Goal: Task Accomplishment & Management: Complete application form

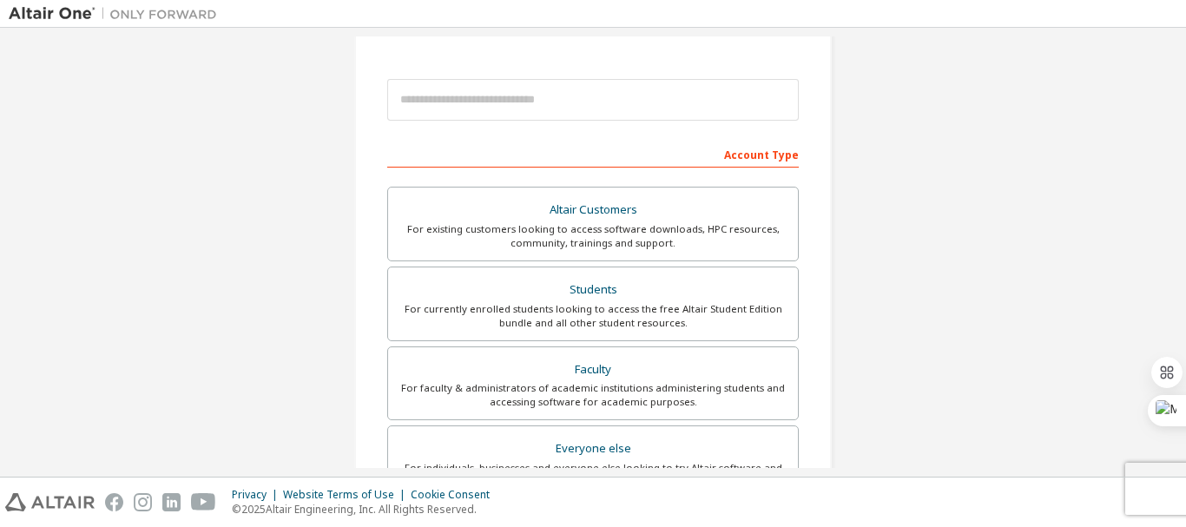
scroll to position [174, 0]
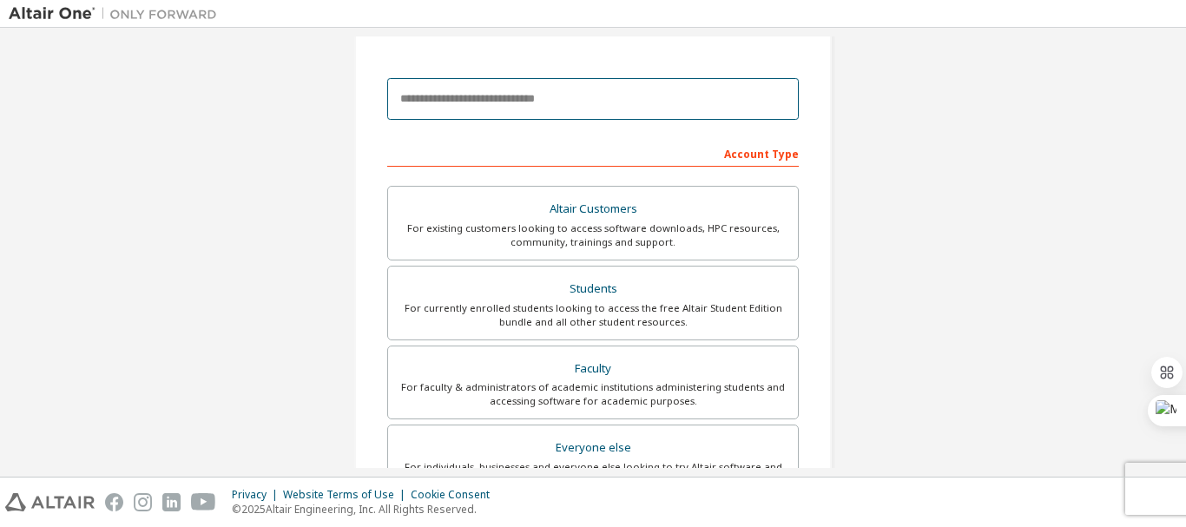
click at [560, 91] on input "email" at bounding box center [592, 99] width 411 height 42
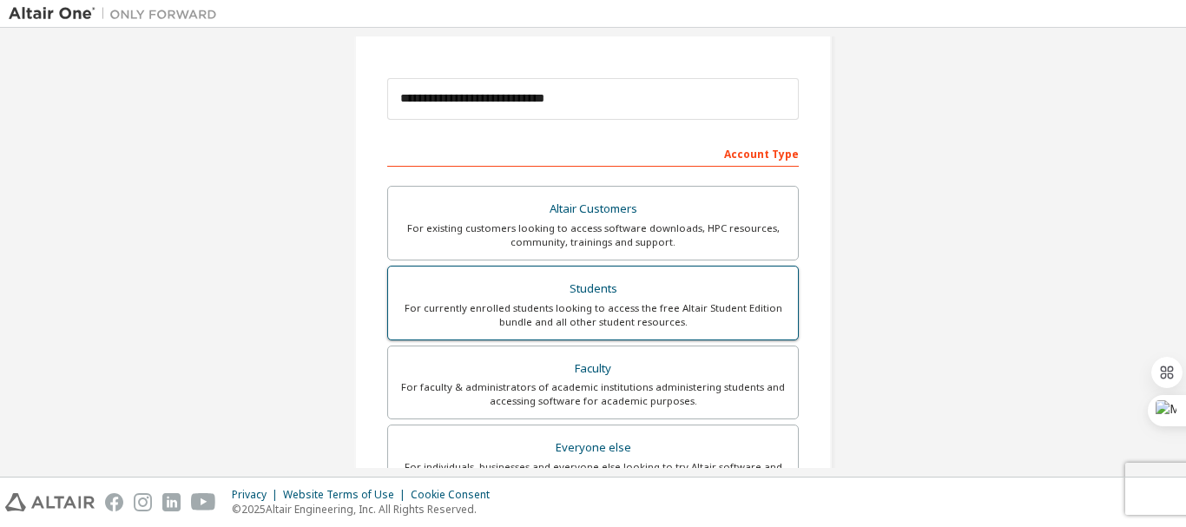
click at [690, 297] on div "Students" at bounding box center [592, 289] width 389 height 24
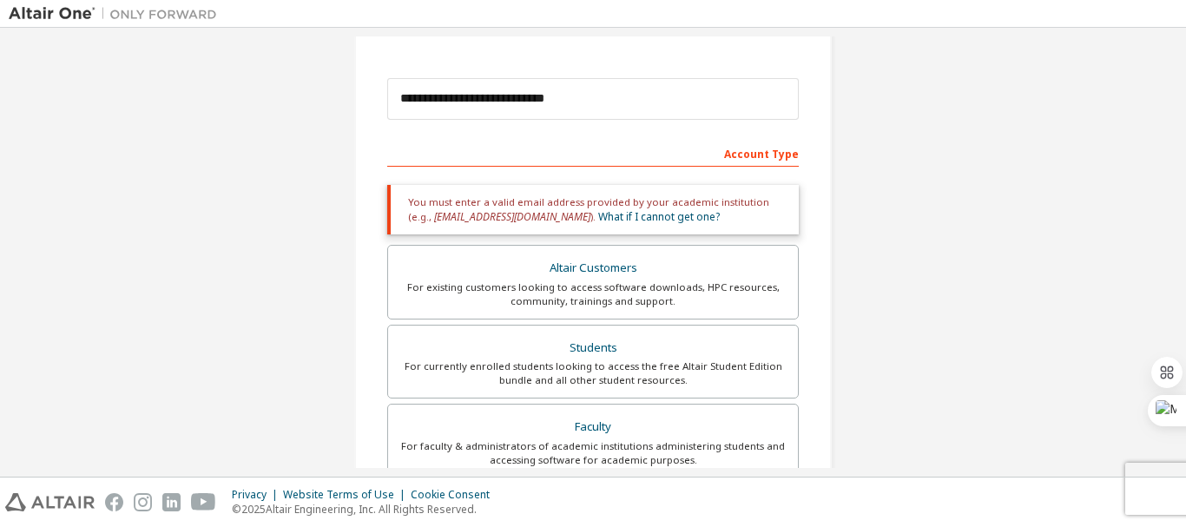
click at [559, 164] on div "Account Type" at bounding box center [592, 153] width 411 height 28
click at [720, 146] on div "Account Type" at bounding box center [592, 153] width 411 height 28
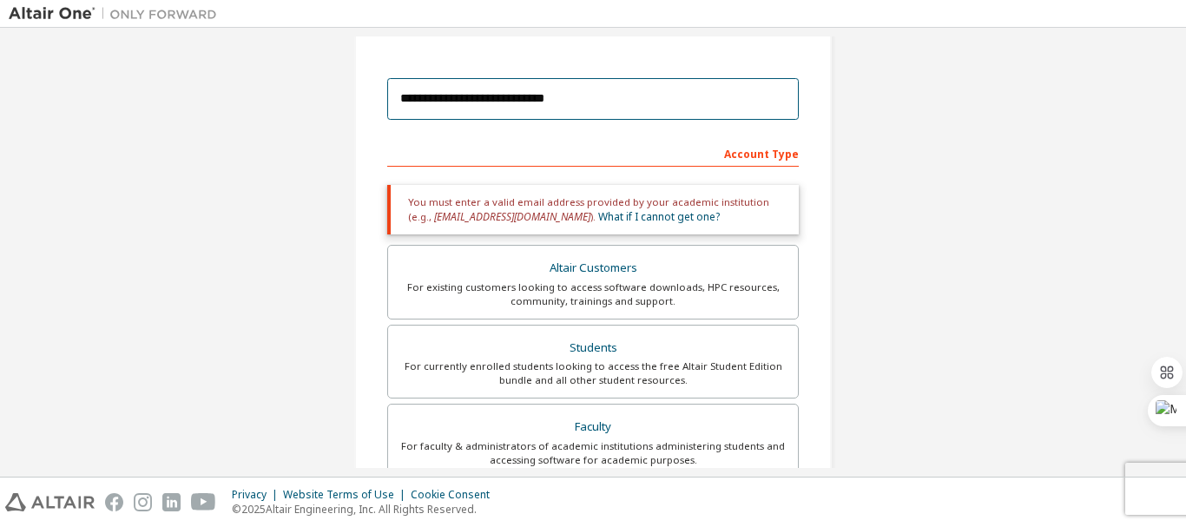
click at [498, 101] on input "**********" at bounding box center [592, 99] width 411 height 42
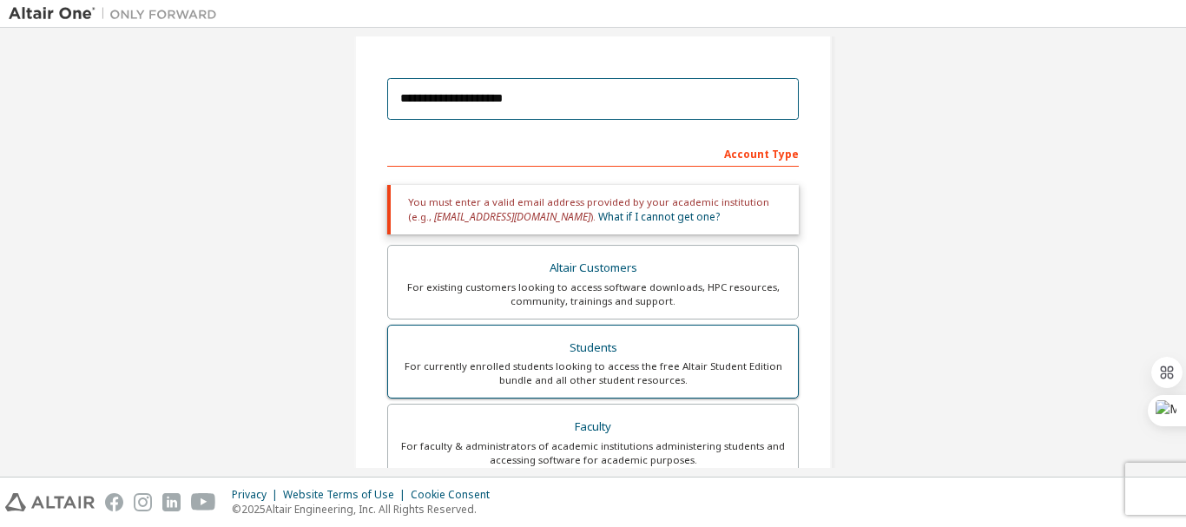
type input "**********"
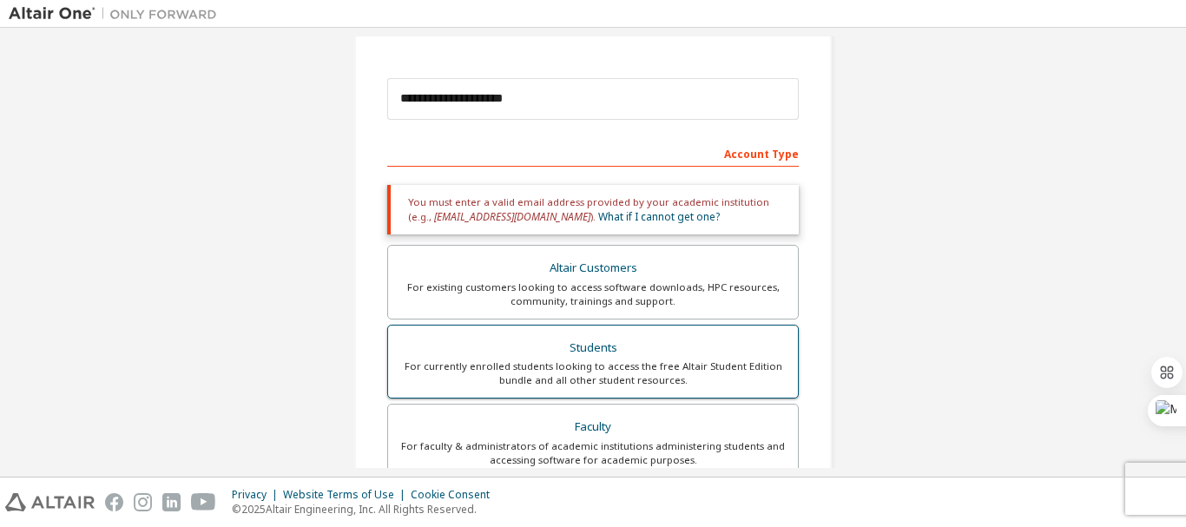
click at [659, 375] on div "For currently enrolled students looking to access the free Altair Student Editi…" at bounding box center [592, 373] width 389 height 28
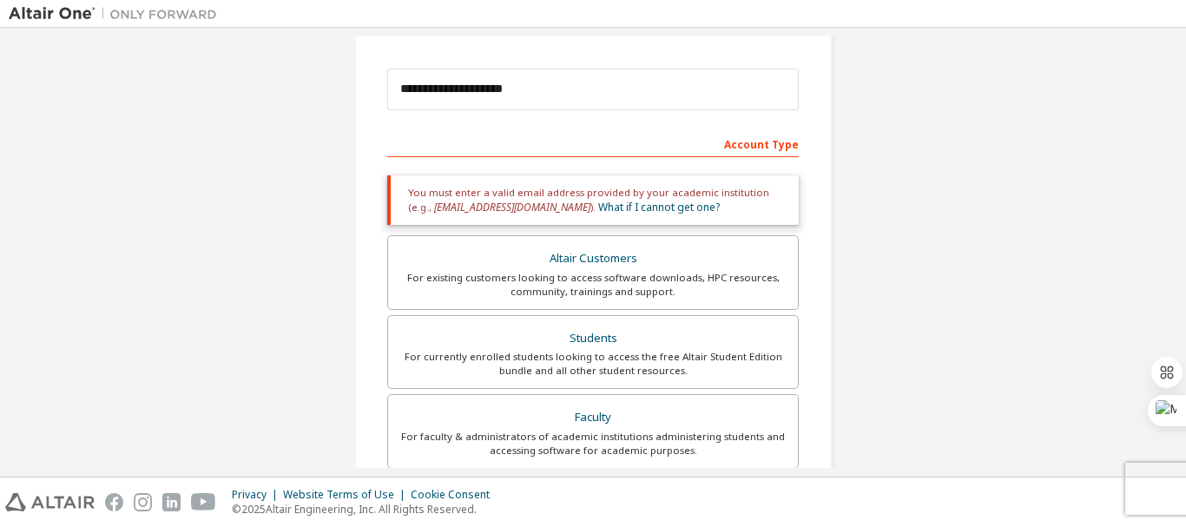
scroll to position [87, 0]
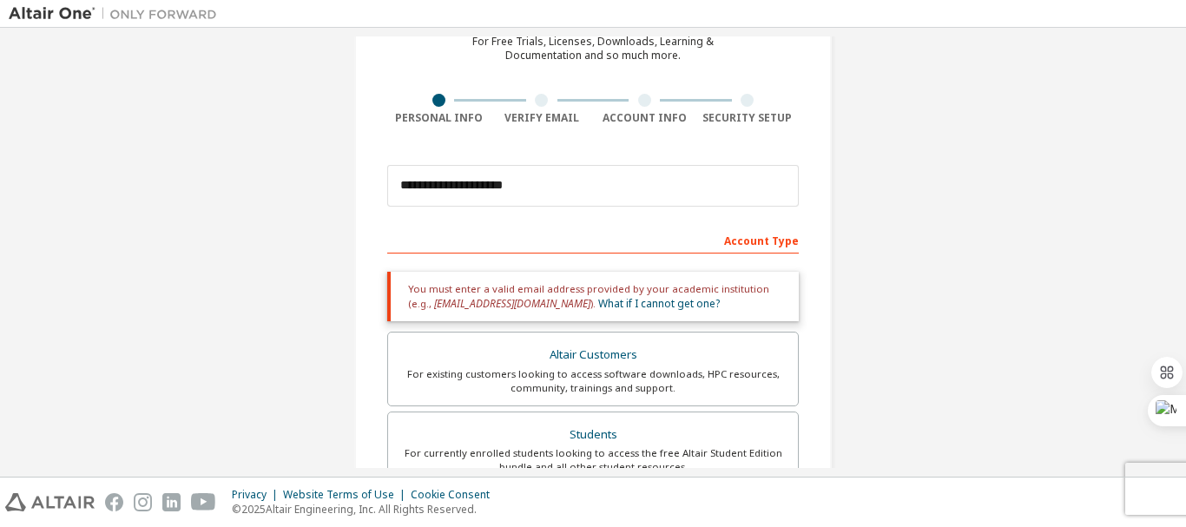
click at [773, 240] on div "Account Type" at bounding box center [592, 240] width 411 height 28
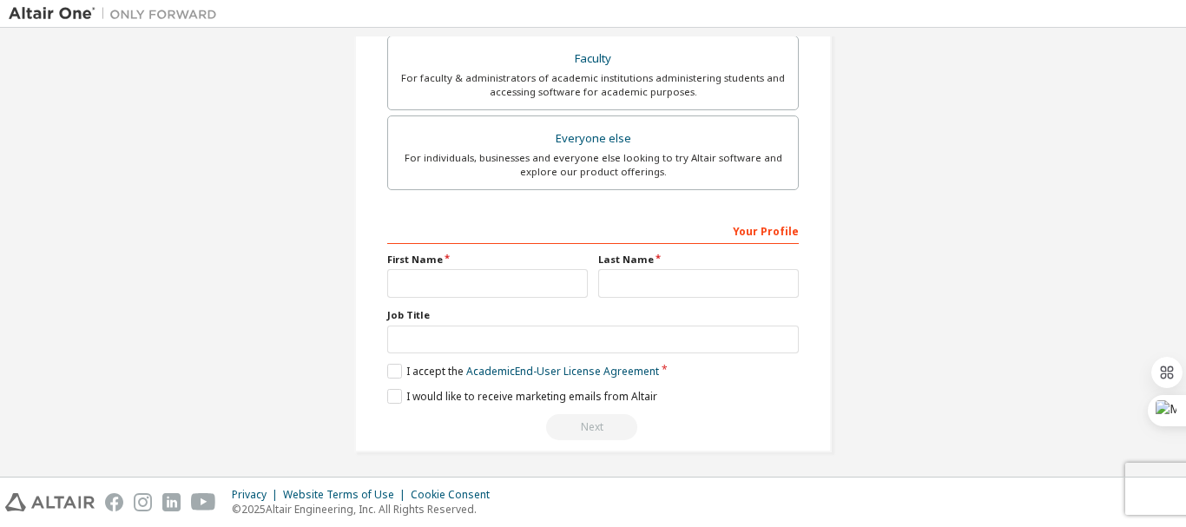
scroll to position [547, 0]
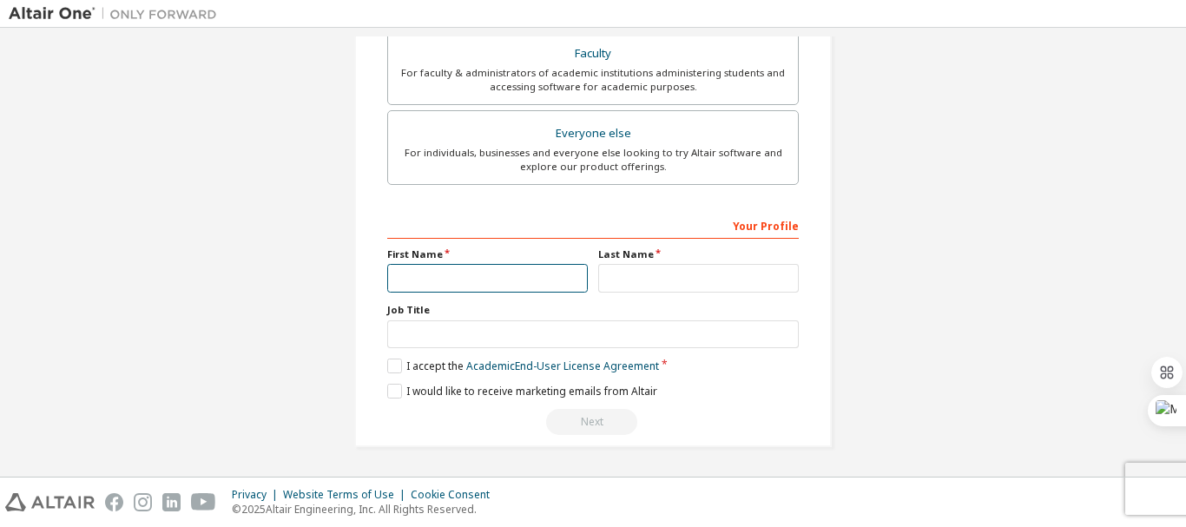
click at [549, 284] on input "text" at bounding box center [487, 278] width 201 height 29
type input "******"
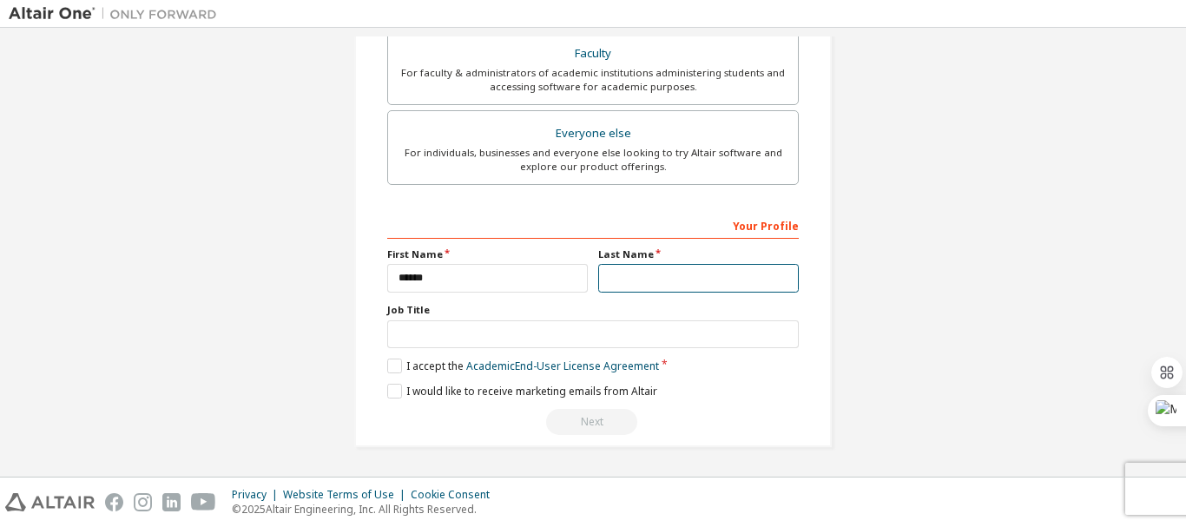
click at [652, 280] on input "text" at bounding box center [698, 278] width 201 height 29
type input "*******"
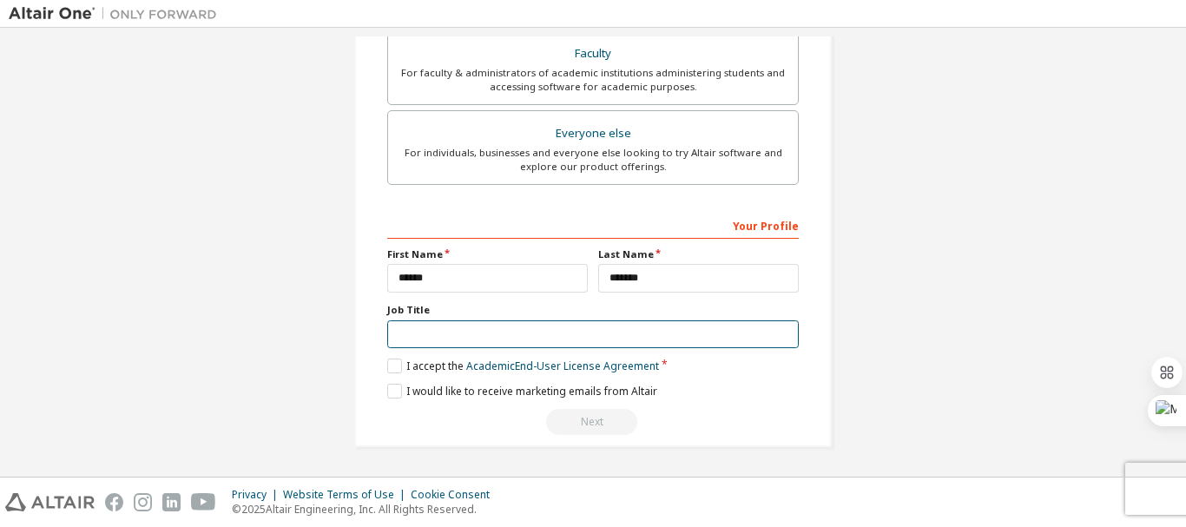
click at [490, 339] on input "text" at bounding box center [592, 334] width 411 height 29
type input "**********"
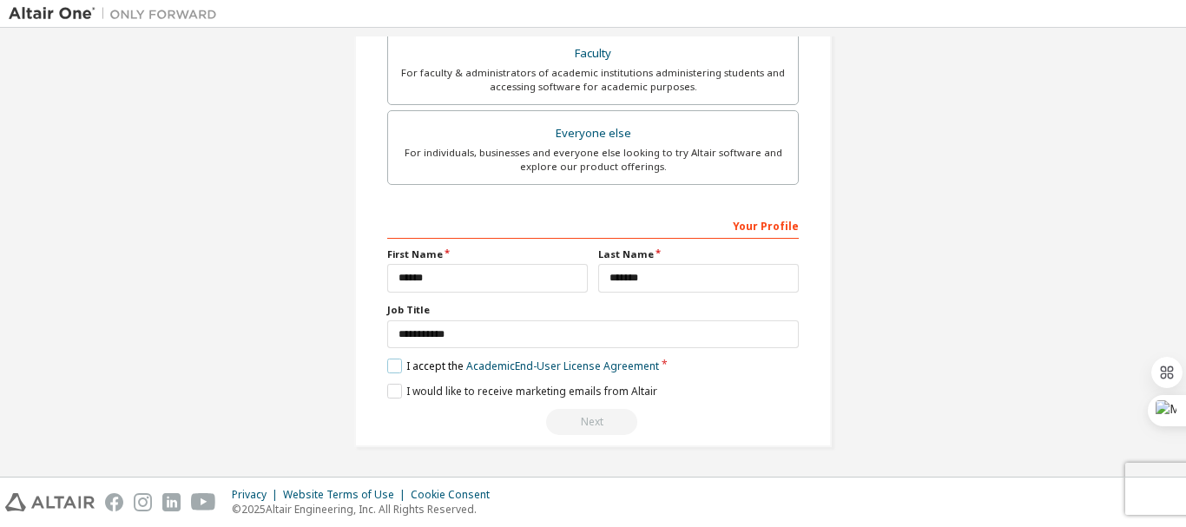
click at [388, 364] on label "I accept the Academic End-User License Agreement" at bounding box center [523, 366] width 272 height 15
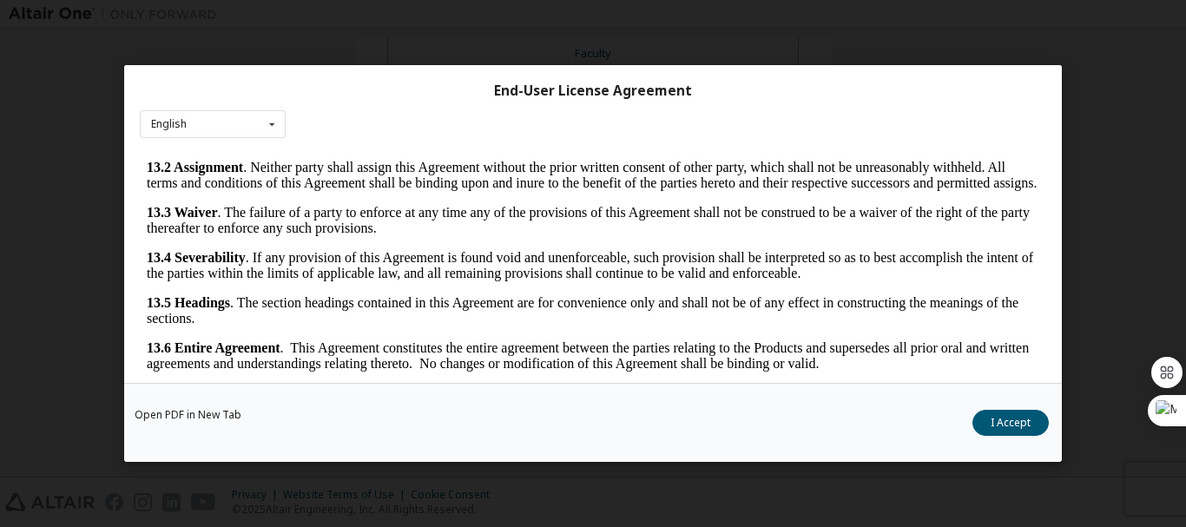
scroll to position [64, 0]
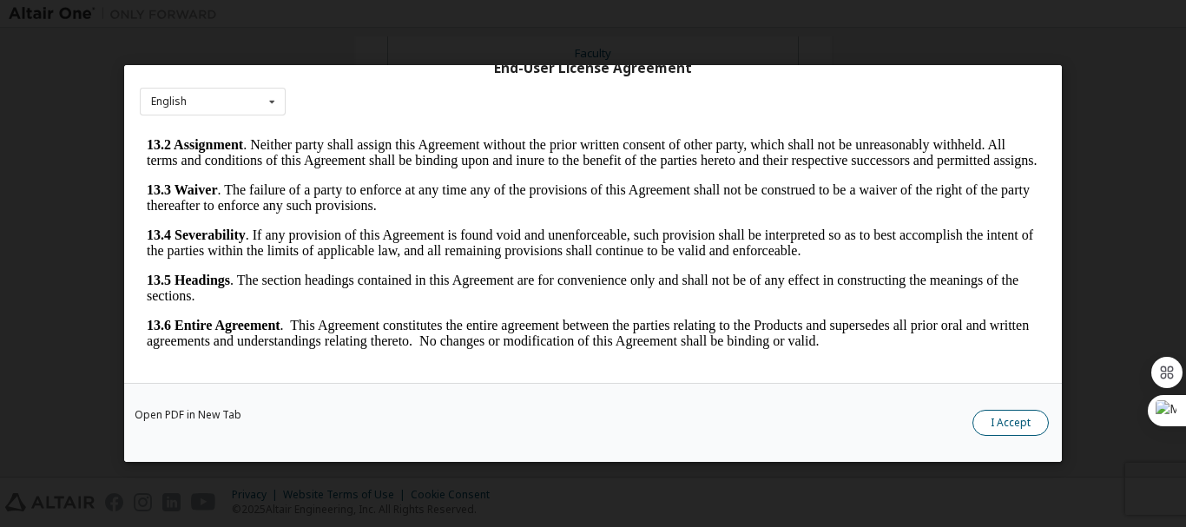
click at [1001, 424] on button "I Accept" at bounding box center [1010, 423] width 76 height 26
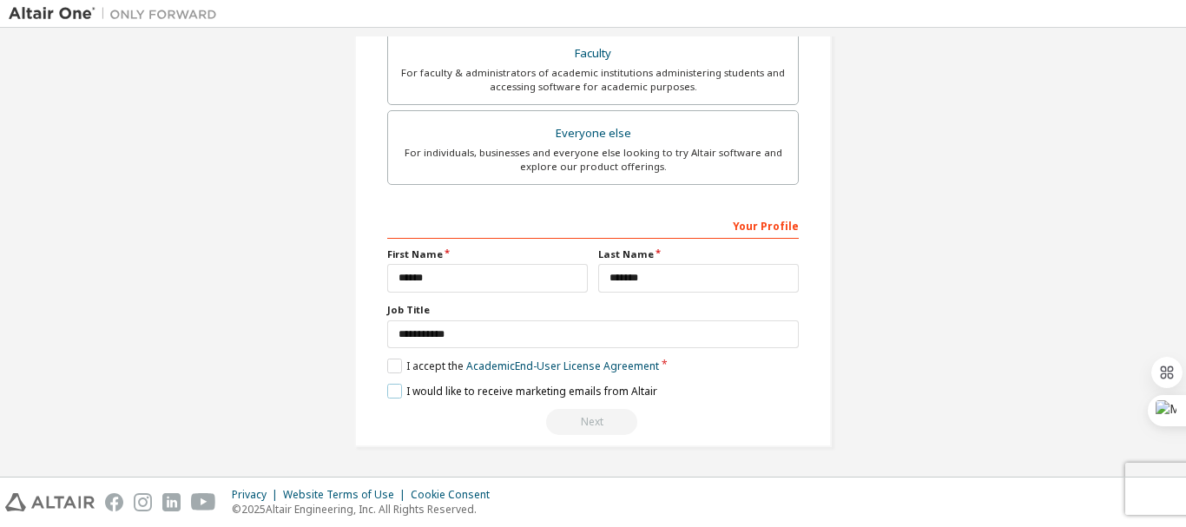
click at [391, 391] on label "I would like to receive marketing emails from Altair" at bounding box center [522, 391] width 270 height 15
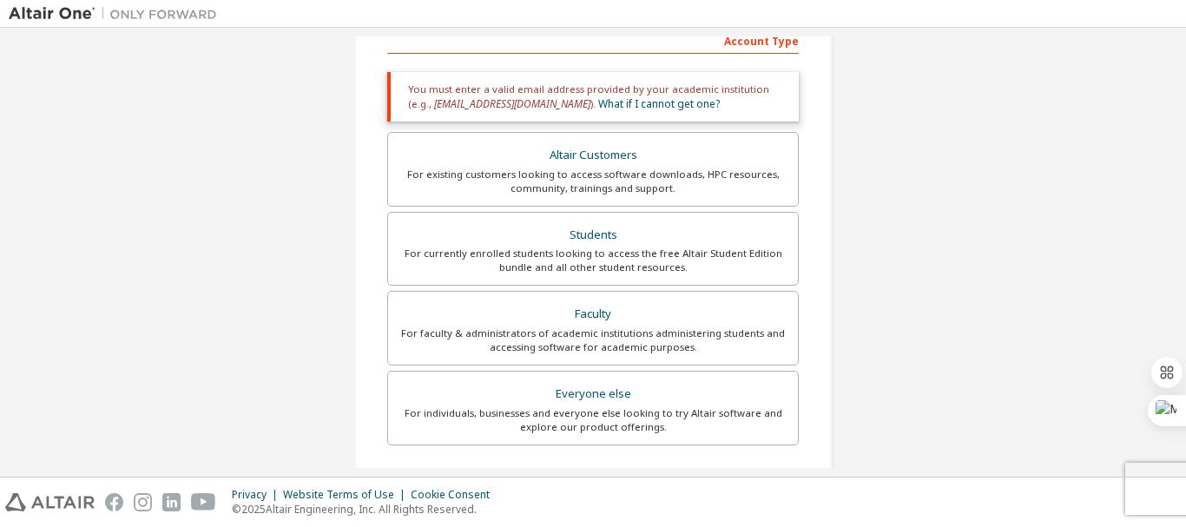
scroll to position [200, 0]
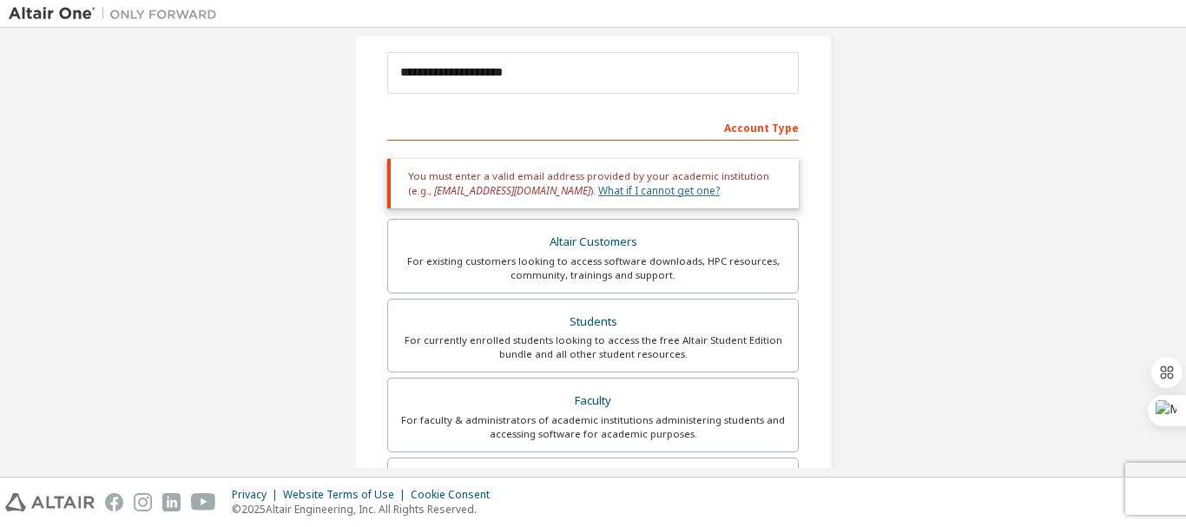
click at [609, 183] on link "What if I cannot get one?" at bounding box center [659, 190] width 122 height 15
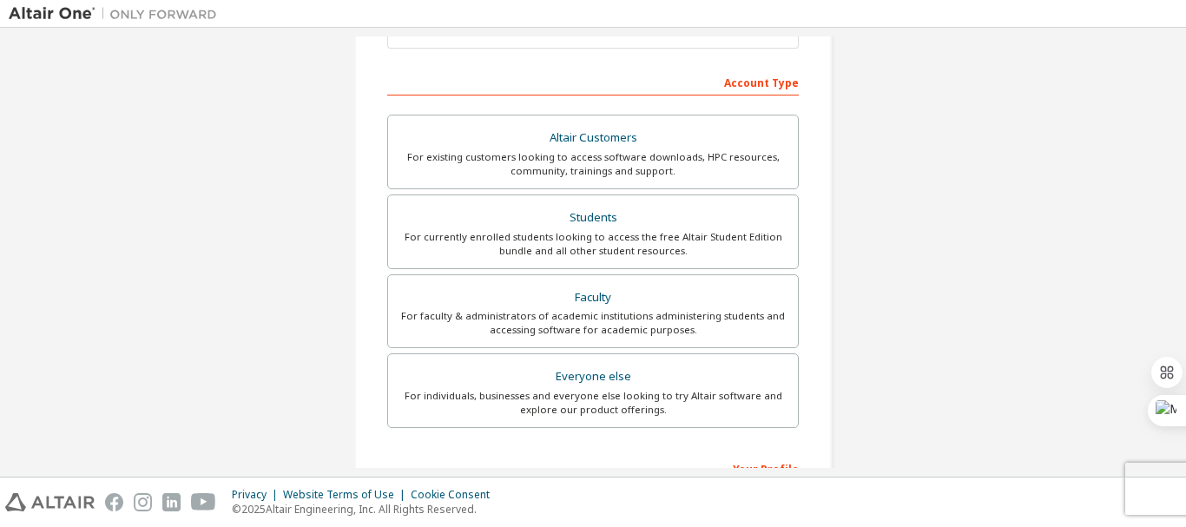
scroll to position [54, 0]
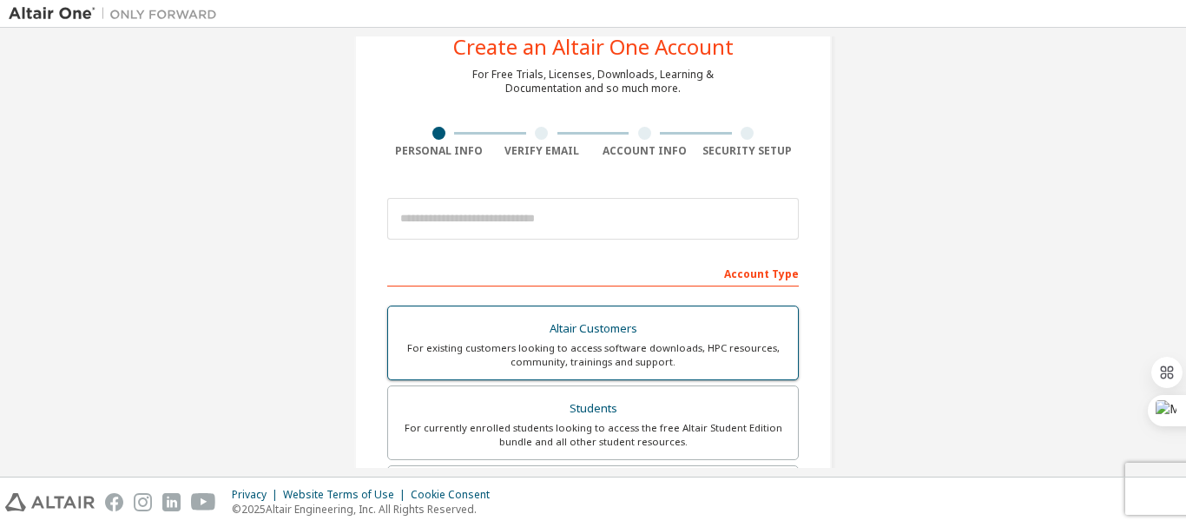
click at [554, 399] on div "Students" at bounding box center [592, 409] width 389 height 24
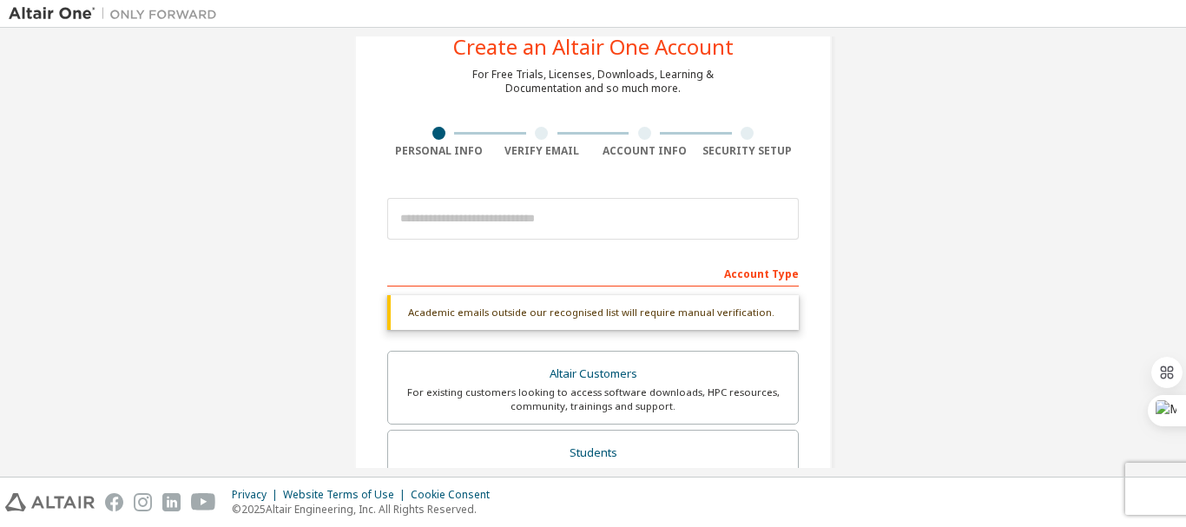
click at [718, 271] on div "Account Type" at bounding box center [592, 273] width 411 height 28
click at [724, 267] on div "Account Type" at bounding box center [592, 273] width 411 height 28
click at [726, 267] on div "Account Type" at bounding box center [592, 273] width 411 height 28
click at [865, 313] on div "Create an Altair One Account For Free Trials, Licenses, Downloads, Learning & D…" at bounding box center [593, 465] width 1168 height 964
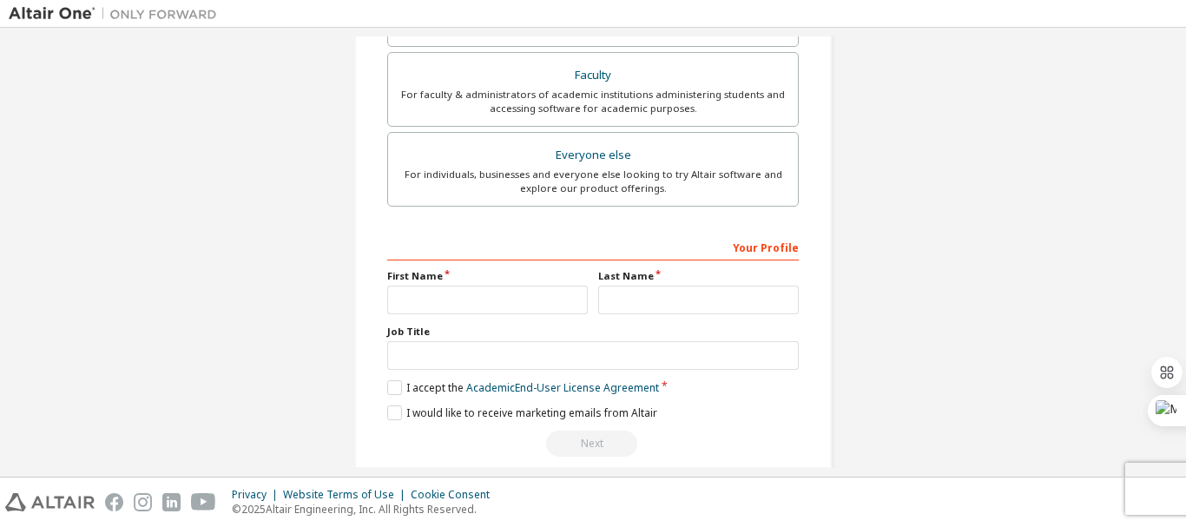
scroll to position [533, 0]
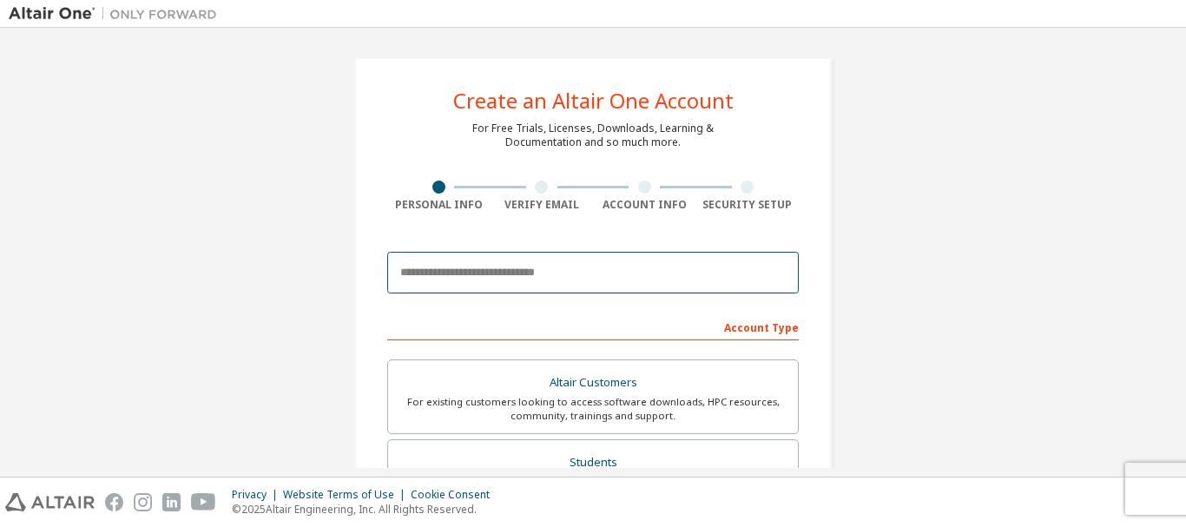
click at [561, 271] on input "email" at bounding box center [592, 273] width 411 height 42
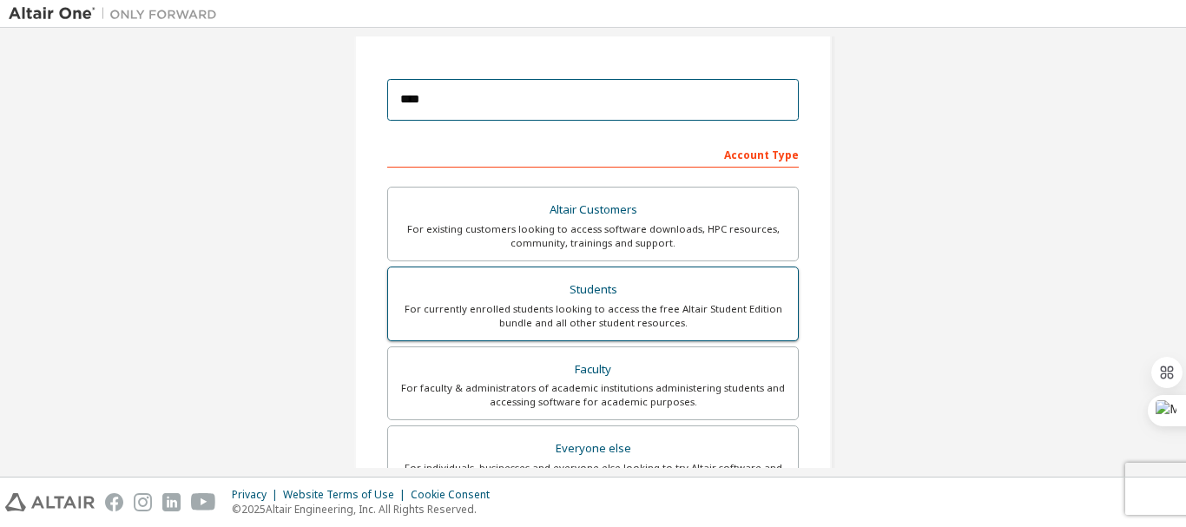
scroll to position [174, 0]
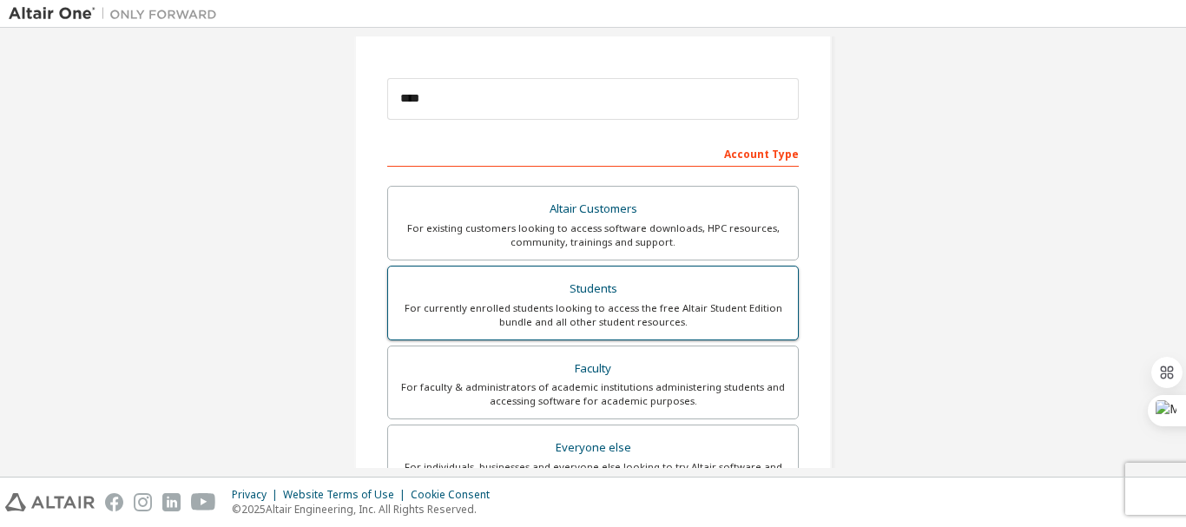
click at [661, 306] on div "For currently enrolled students looking to access the free Altair Student Editi…" at bounding box center [592, 315] width 389 height 28
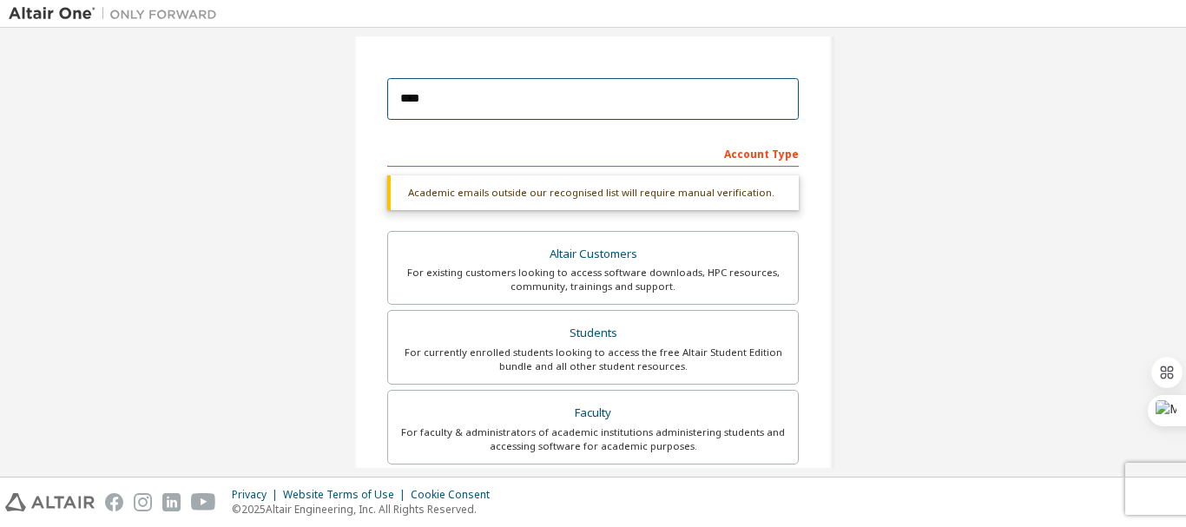
click at [647, 98] on input "****" at bounding box center [592, 99] width 411 height 42
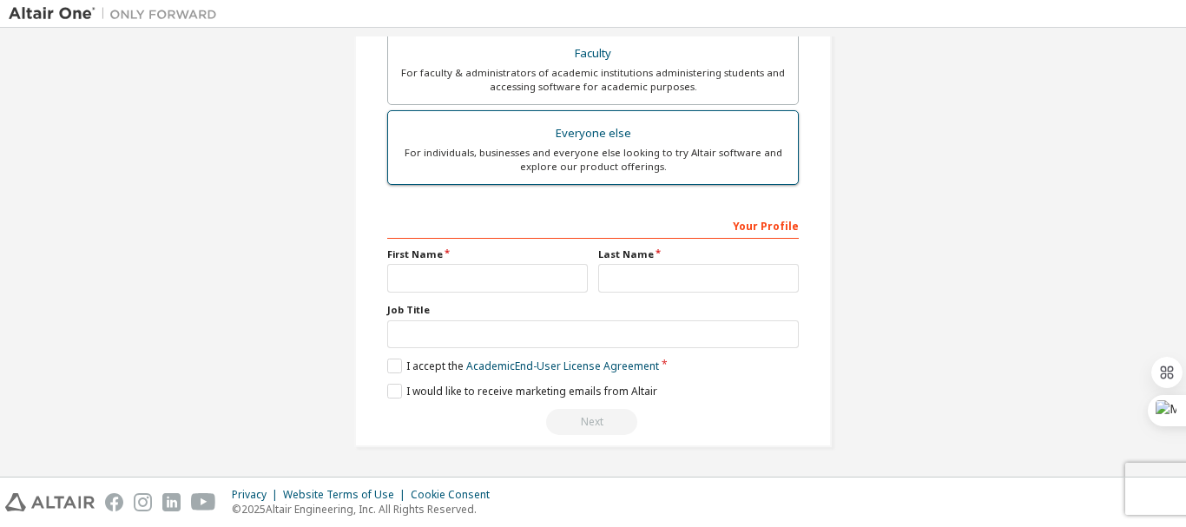
scroll to position [0, 0]
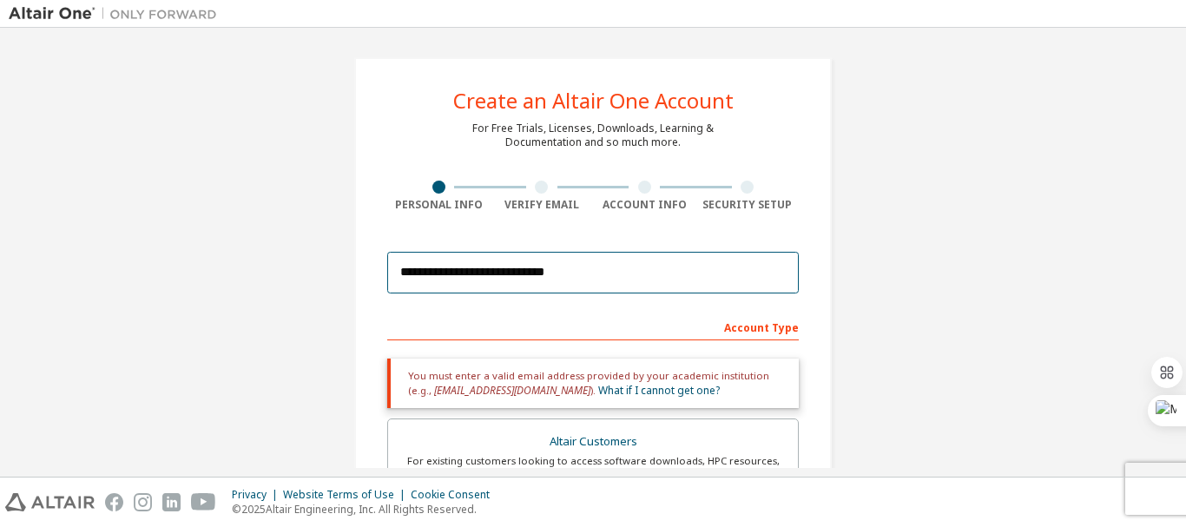
type input "**********"
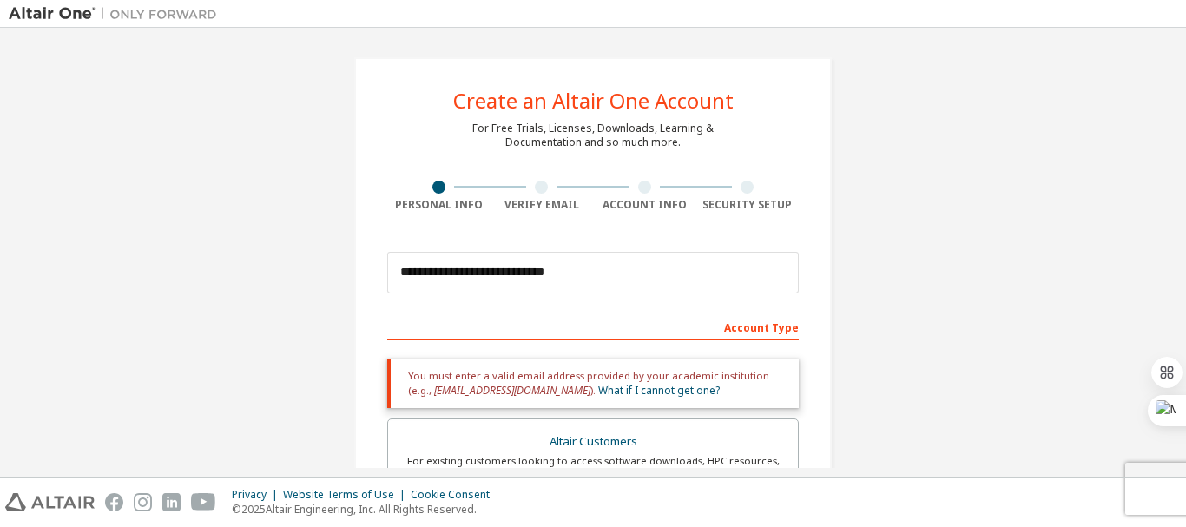
drag, startPoint x: 549, startPoint y: 184, endPoint x: 531, endPoint y: 187, distance: 18.4
click at [546, 185] on div at bounding box center [541, 187] width 103 height 13
click at [535, 187] on div at bounding box center [541, 187] width 13 height 13
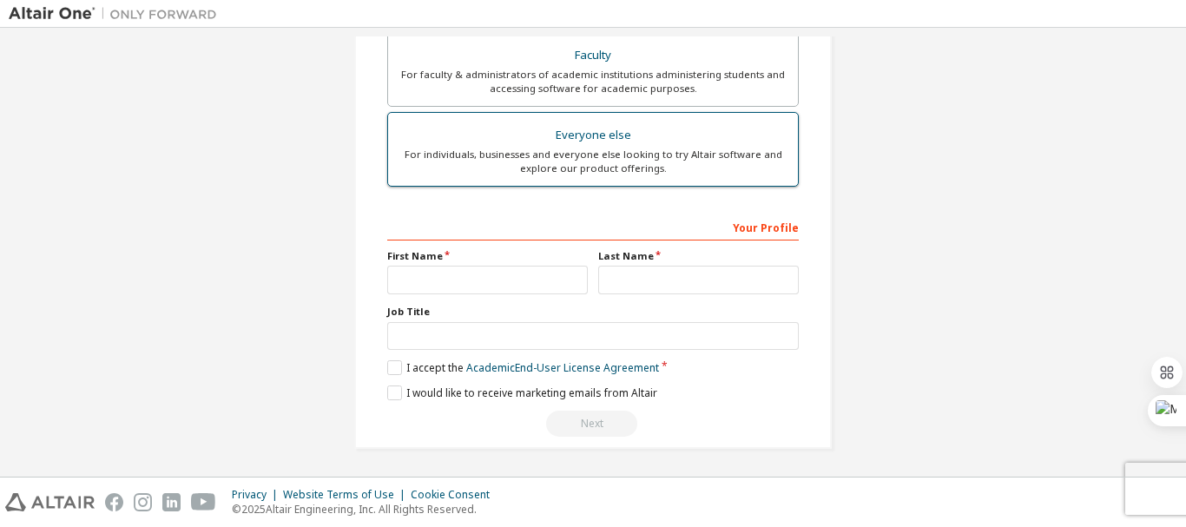
scroll to position [547, 0]
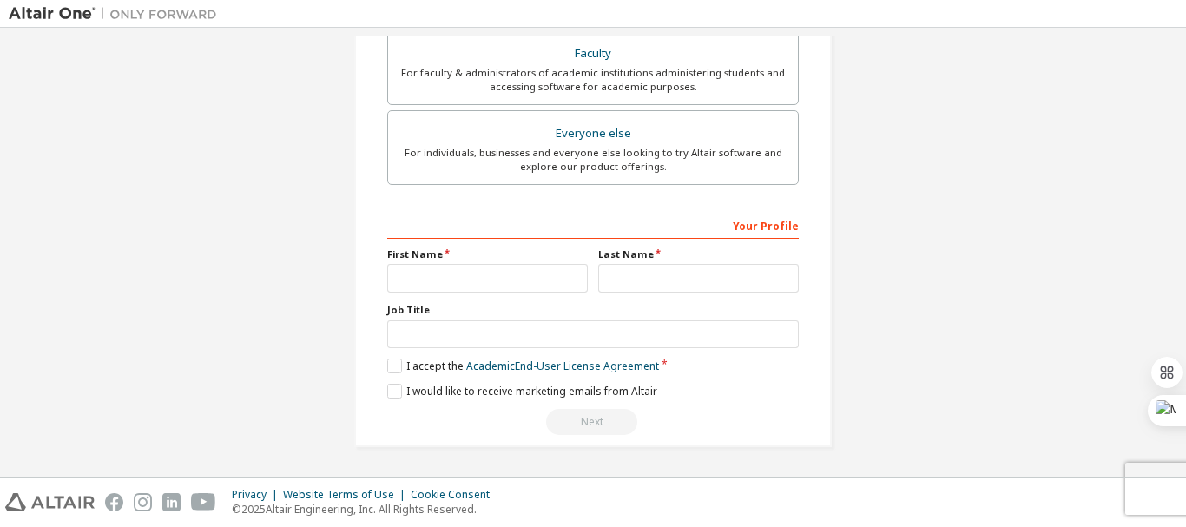
click at [792, 215] on div "Your Profile" at bounding box center [592, 225] width 411 height 28
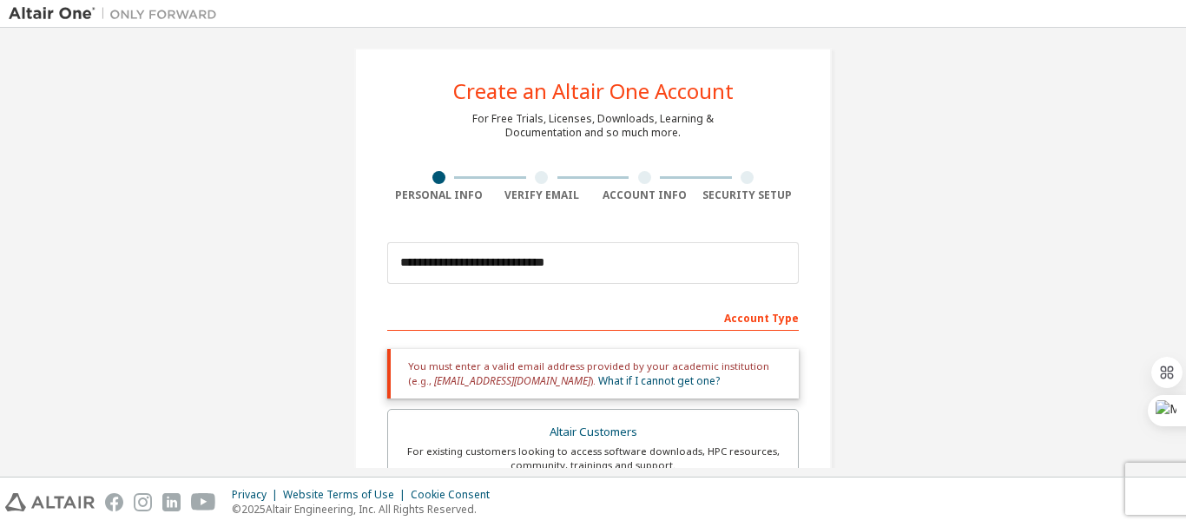
scroll to position [0, 0]
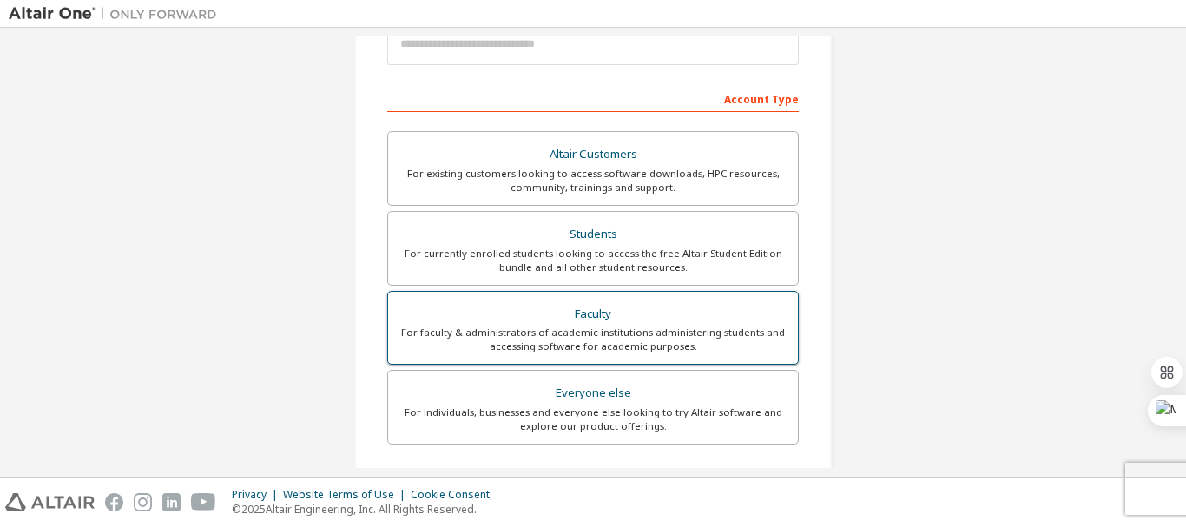
scroll to position [87, 0]
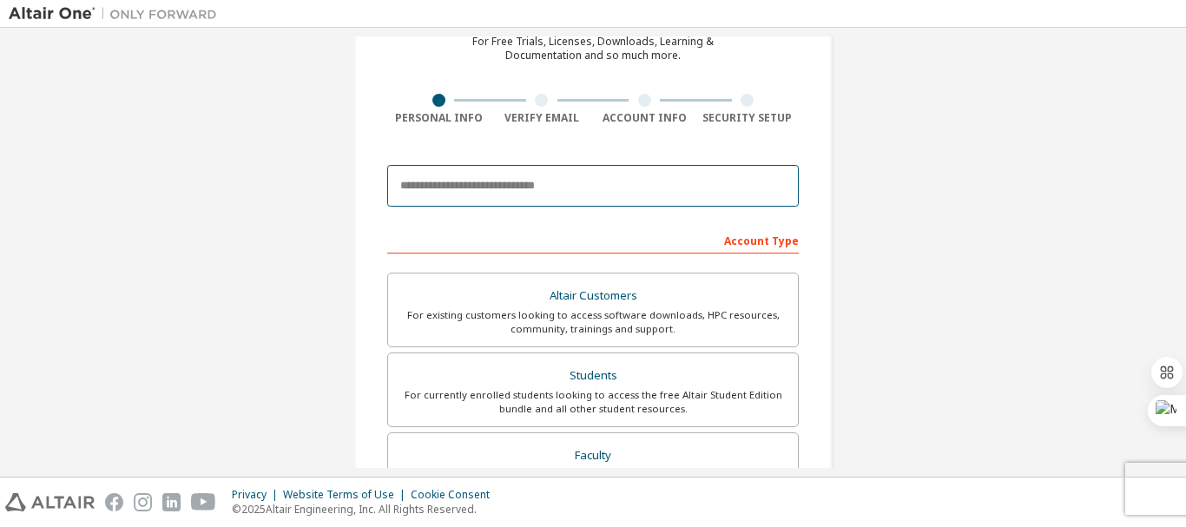
click at [556, 193] on input "email" at bounding box center [592, 186] width 411 height 42
click at [710, 182] on input "email" at bounding box center [592, 186] width 411 height 42
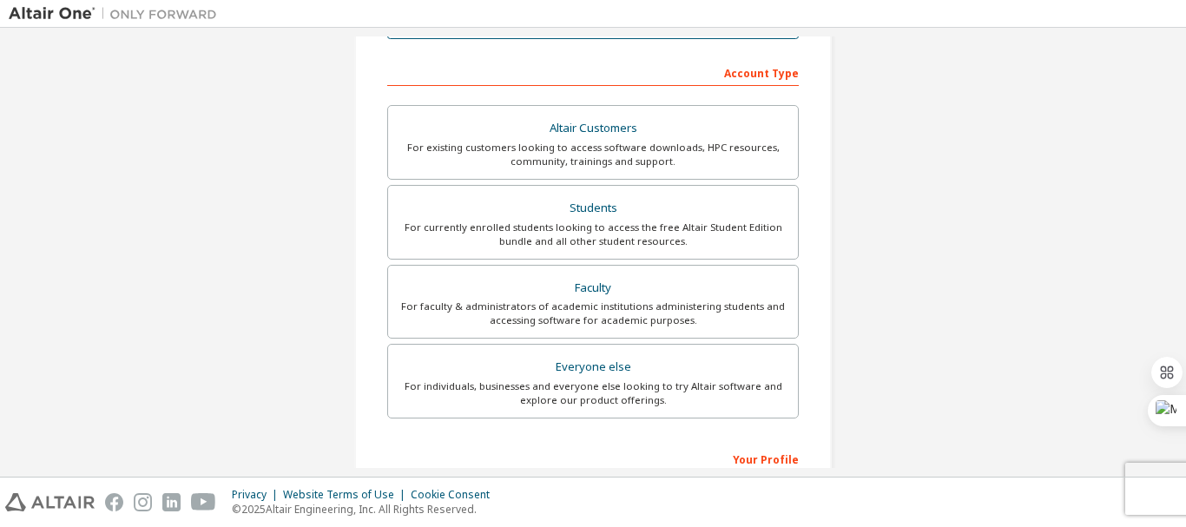
scroll to position [260, 0]
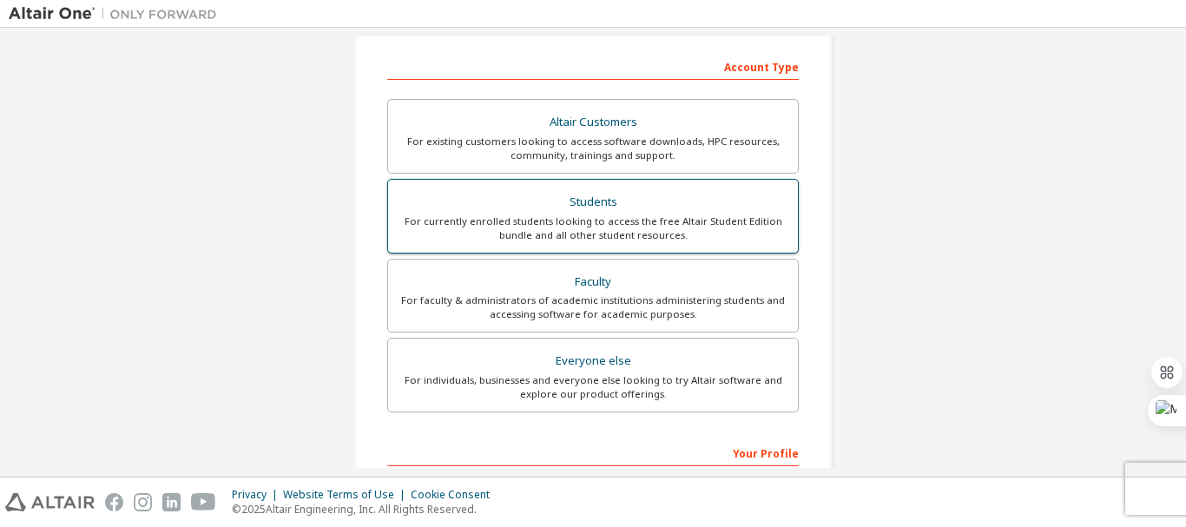
type input "**********"
click at [695, 232] on div "For currently enrolled students looking to access the free Altair Student Editi…" at bounding box center [592, 228] width 389 height 28
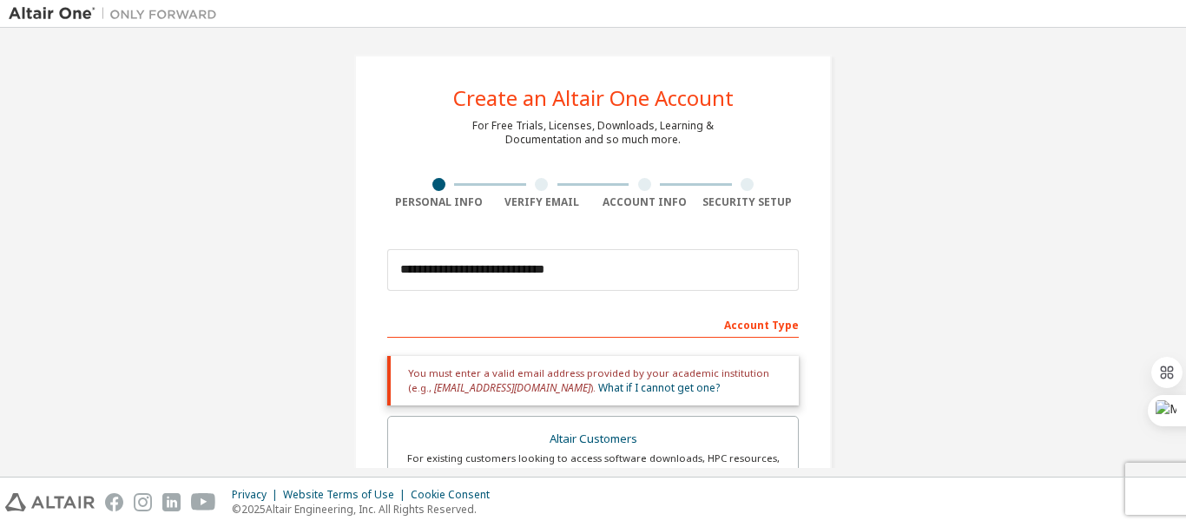
scroll to position [0, 0]
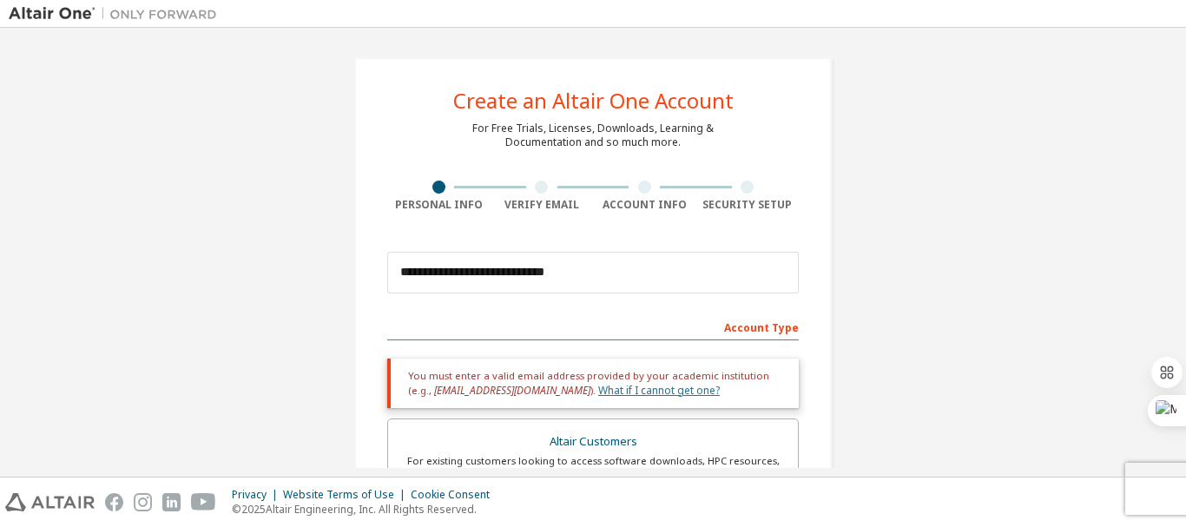
click at [622, 392] on link "What if I cannot get one?" at bounding box center [659, 390] width 122 height 15
